Goal: Task Accomplishment & Management: Use online tool/utility

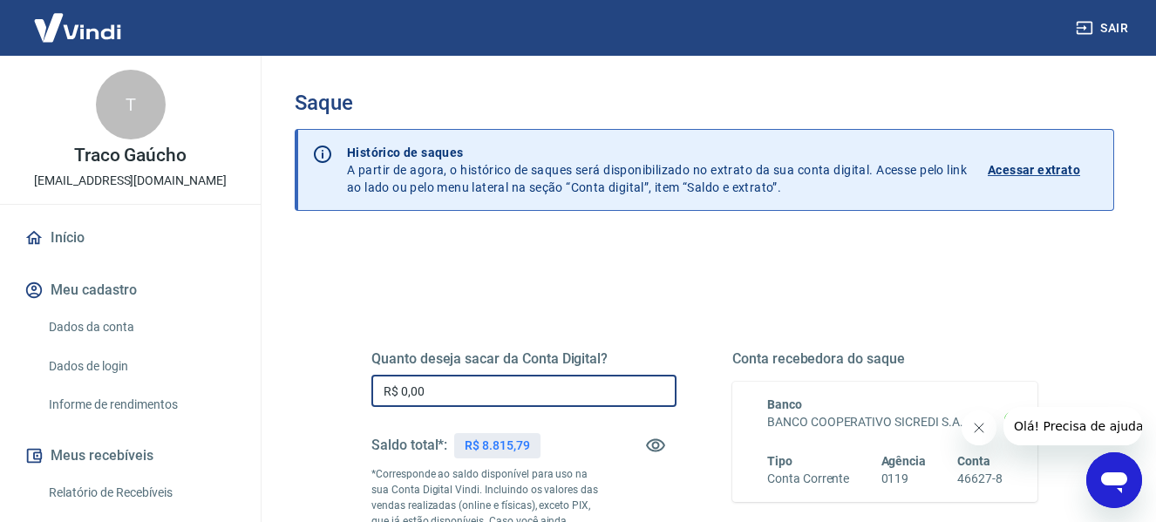
click at [506, 395] on input "R$ 0,00" at bounding box center [523, 391] width 305 height 32
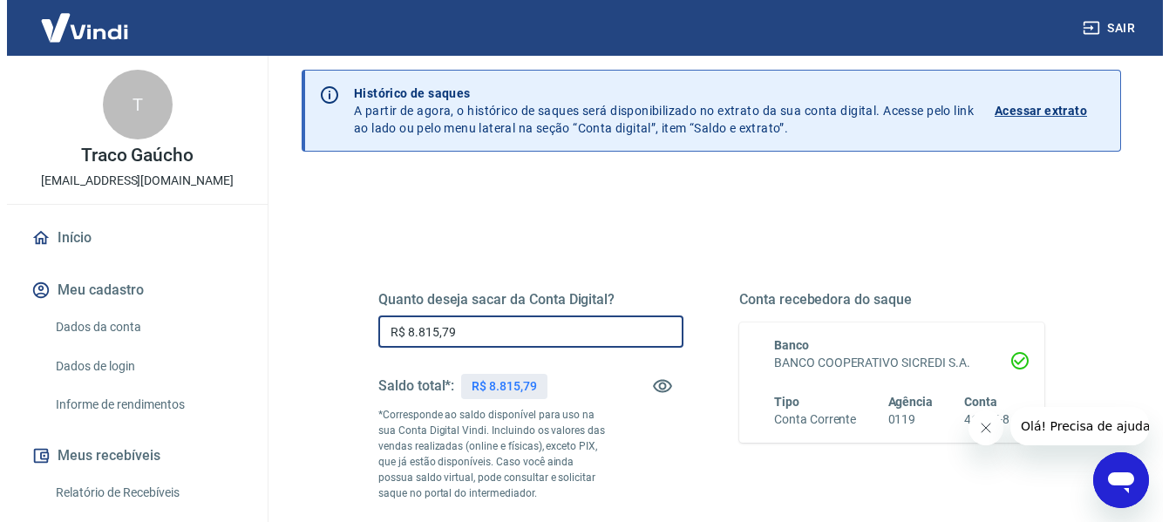
scroll to position [262, 0]
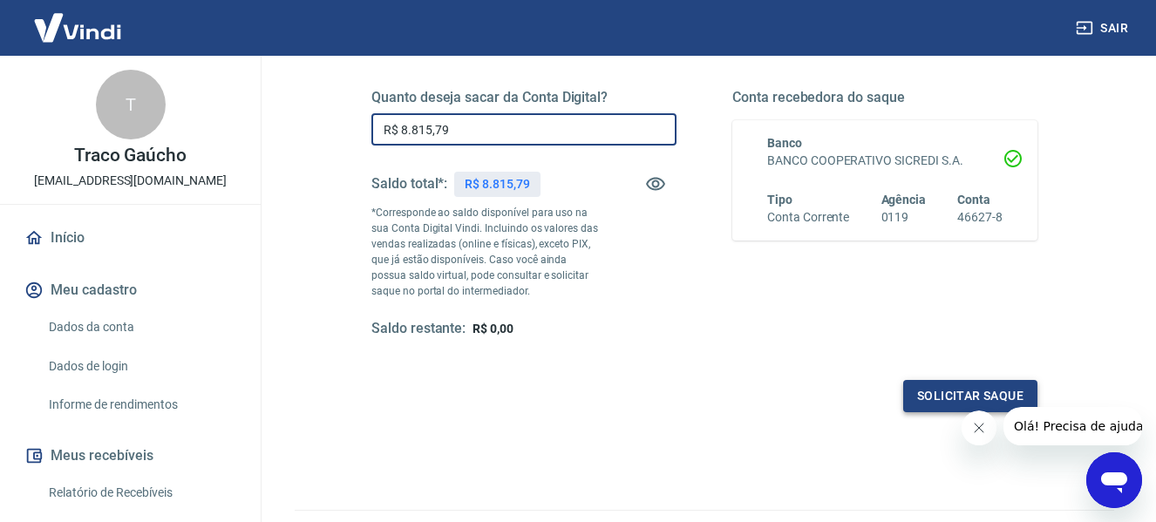
type input "R$ 8.815,79"
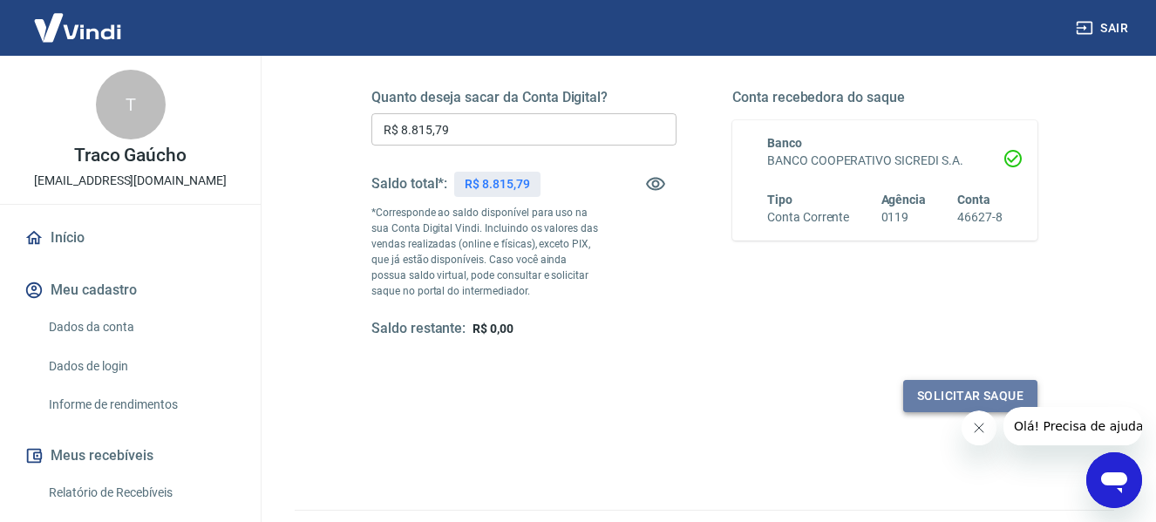
click at [917, 397] on button "Solicitar saque" at bounding box center [970, 396] width 134 height 32
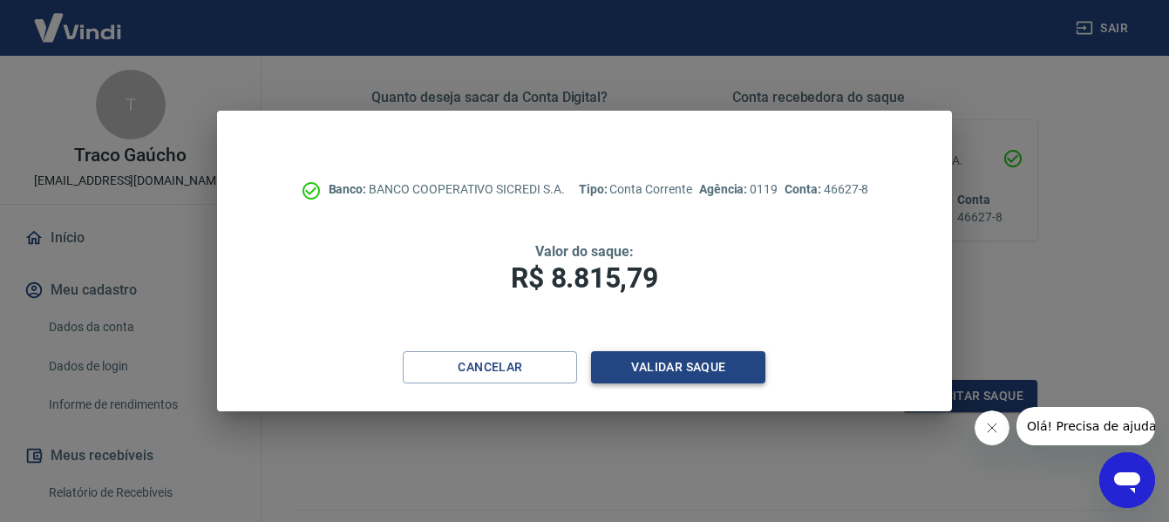
click at [703, 363] on button "Validar saque" at bounding box center [678, 367] width 174 height 32
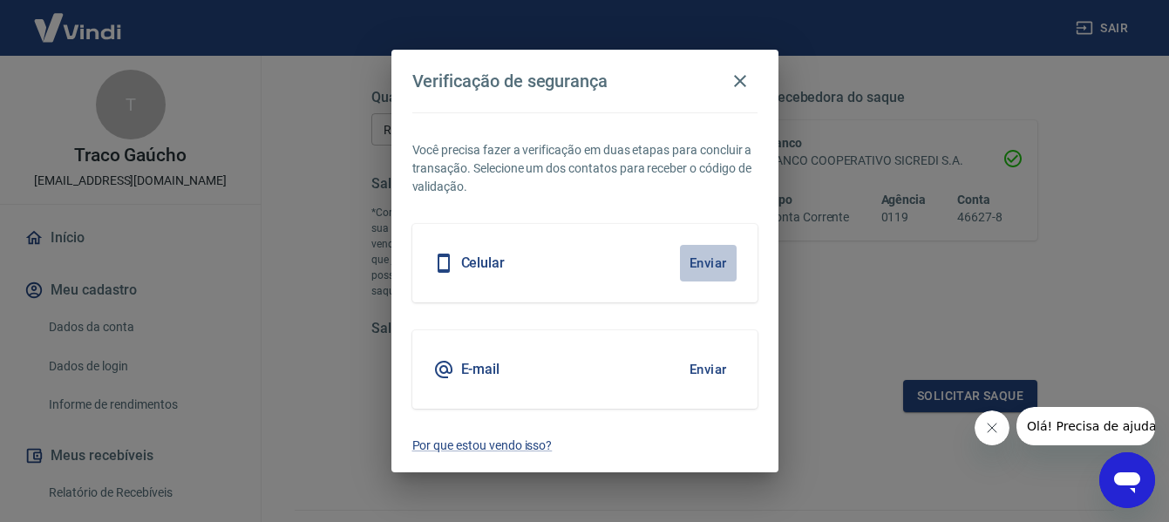
click at [697, 258] on button "Enviar" at bounding box center [708, 263] width 57 height 37
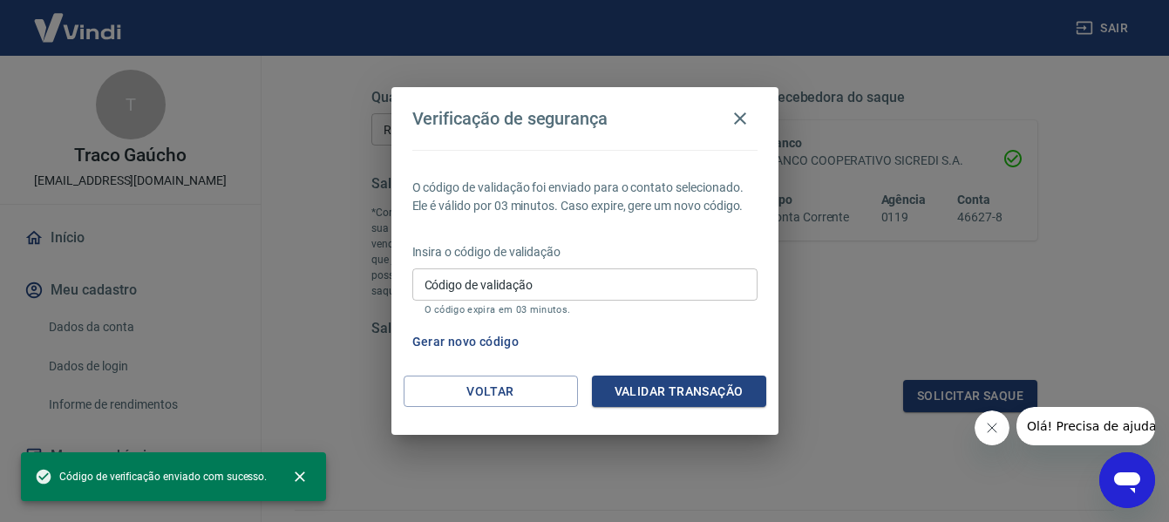
click at [666, 281] on input "Código de validação" at bounding box center [584, 284] width 345 height 32
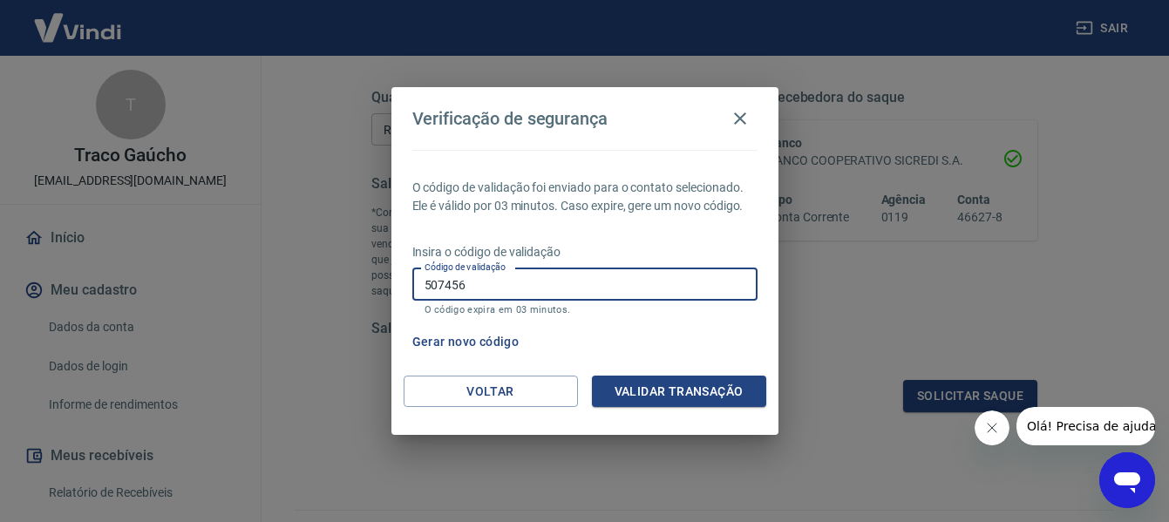
type input "507456"
click at [676, 396] on button "Validar transação" at bounding box center [679, 392] width 174 height 32
